Goal: Transaction & Acquisition: Purchase product/service

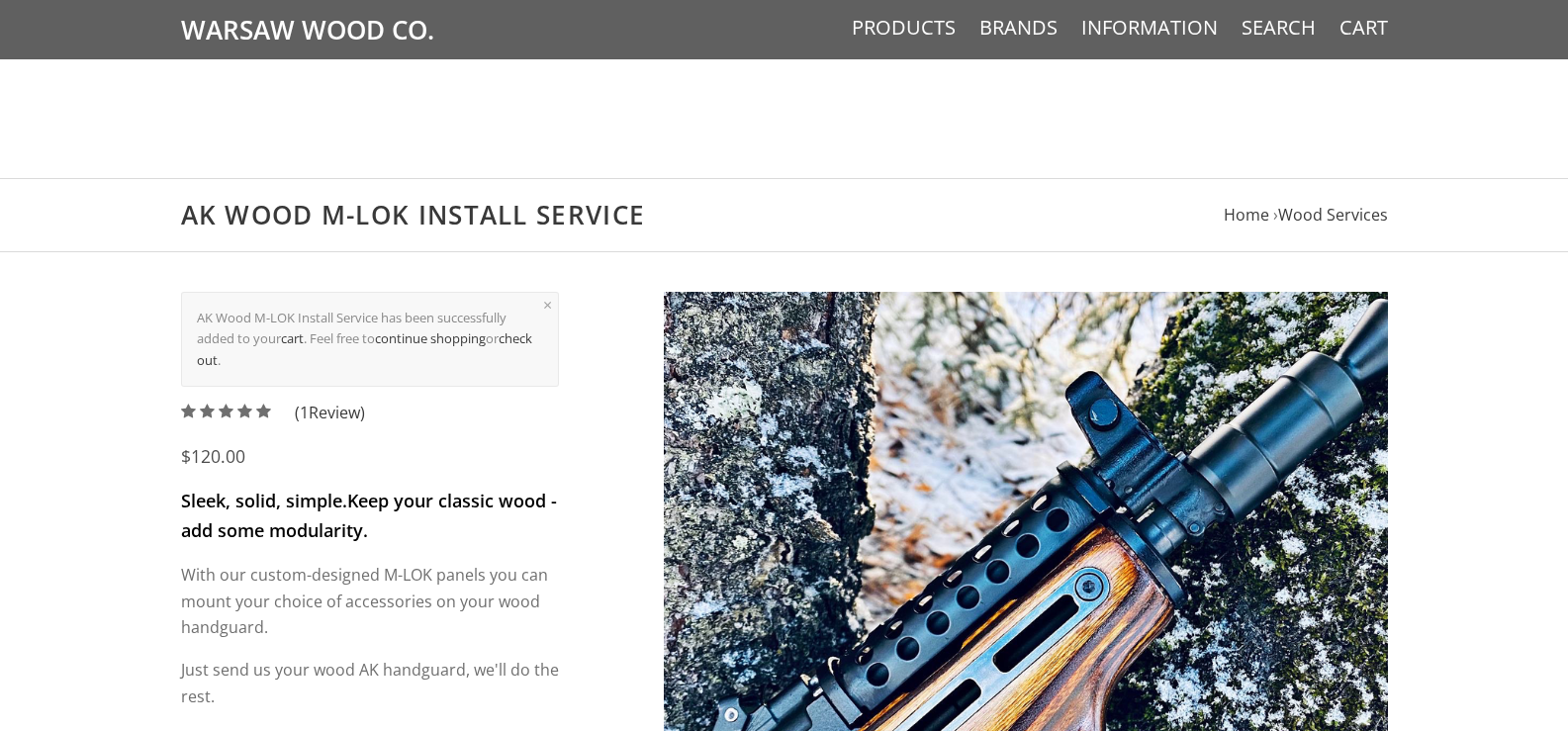
scroll to position [1135, 0]
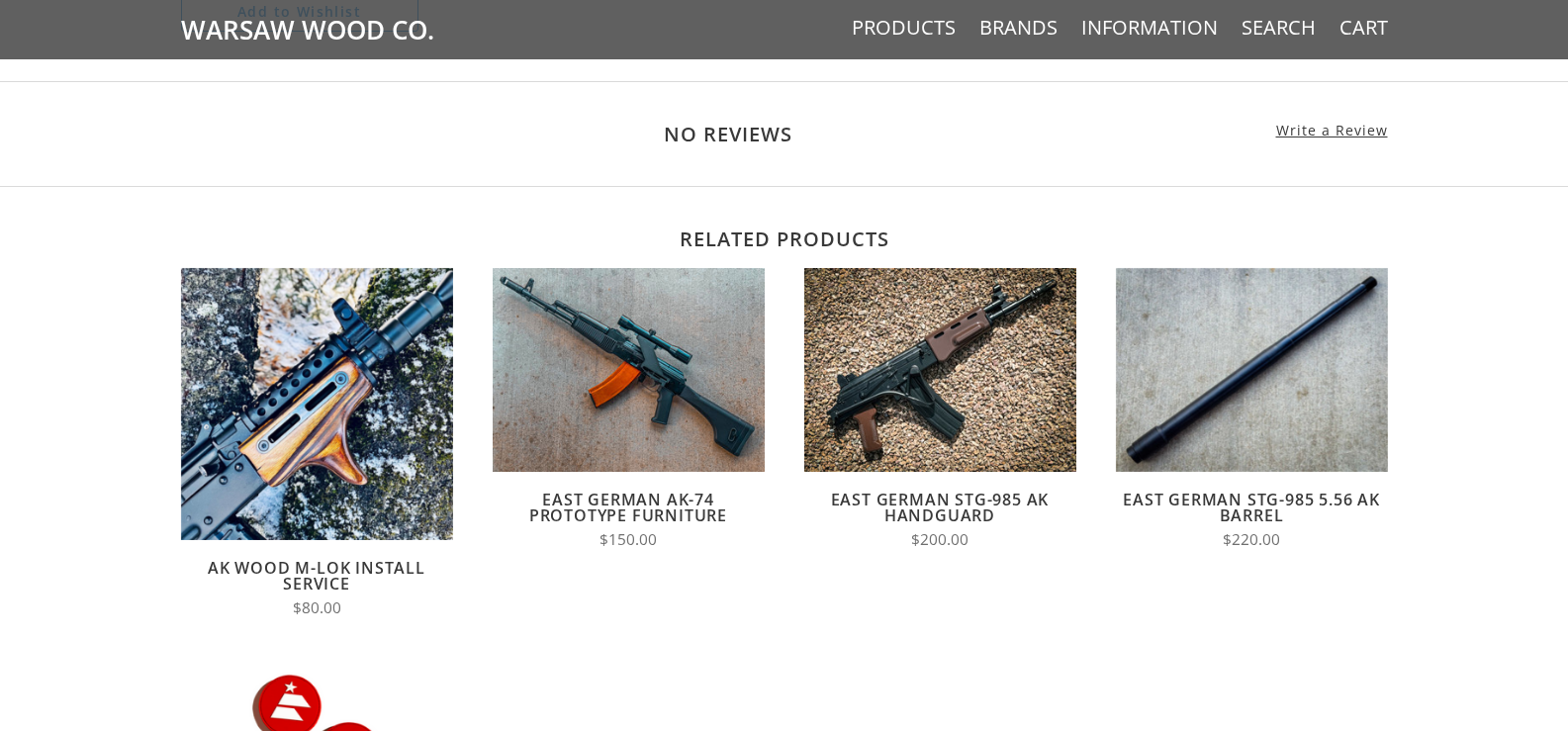
scroll to position [2347, 0]
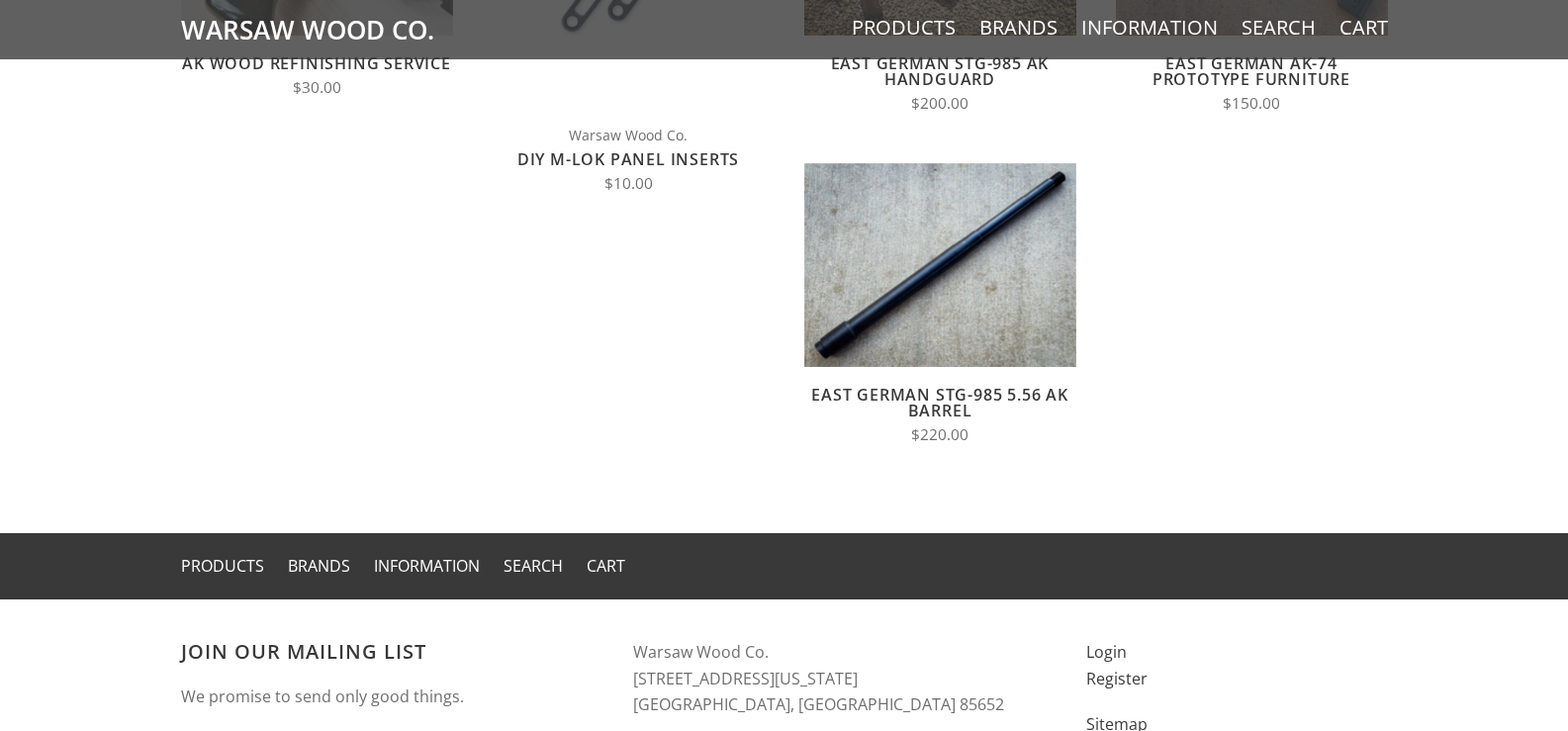
scroll to position [2573, 0]
